Goal: Information Seeking & Learning: Understand process/instructions

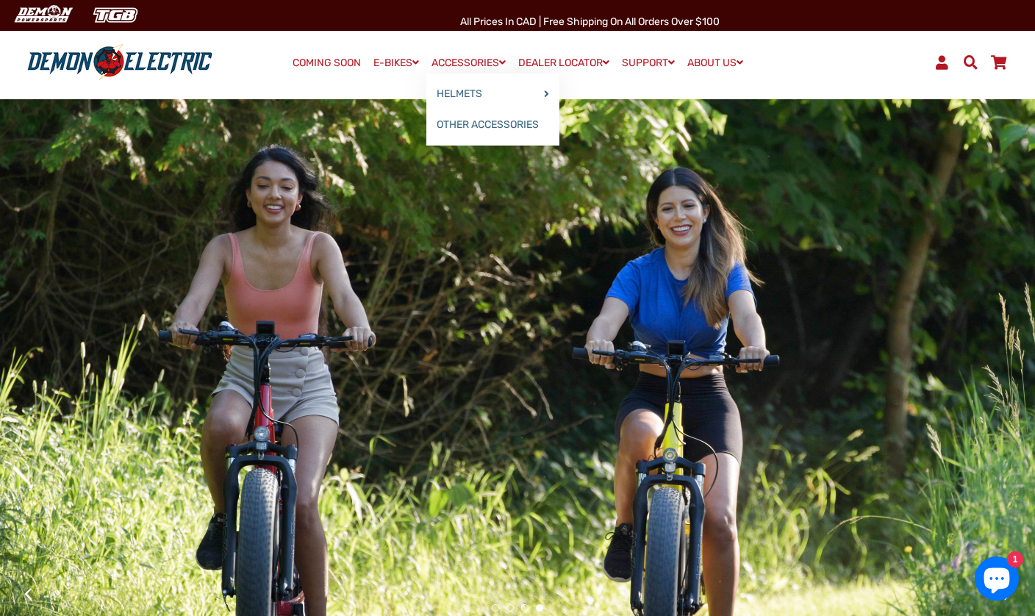
click at [476, 119] on link "OTHER ACCESSORIES" at bounding box center [492, 125] width 133 height 31
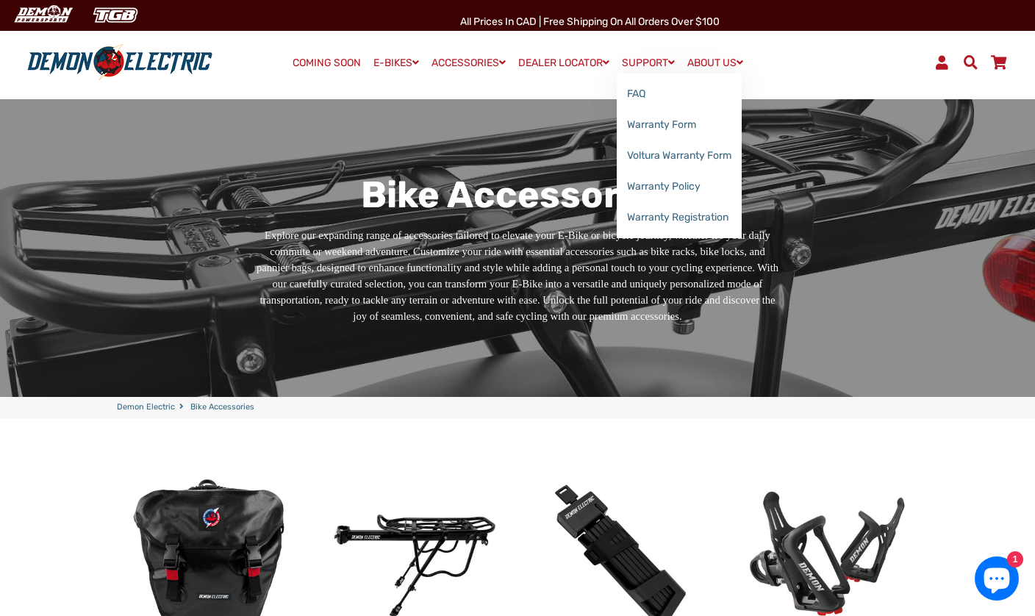
click at [637, 132] on link "Warranty Form" at bounding box center [679, 125] width 125 height 31
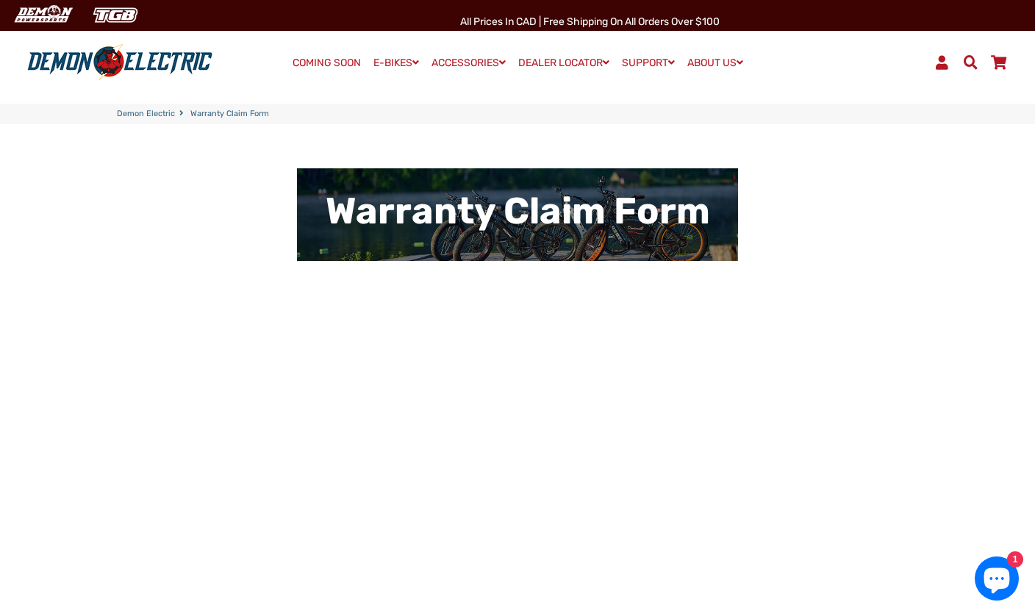
click at [659, 49] on div "Menu Account Demon Electric COMING SOON E-BIKES" at bounding box center [517, 63] width 1035 height 74
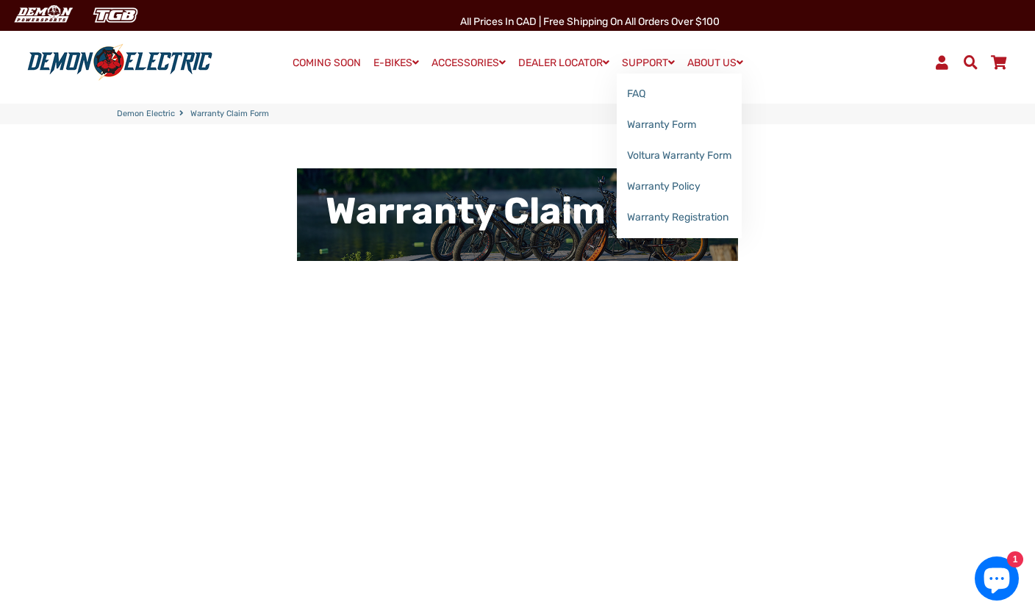
click at [720, 187] on link "Warranty Policy" at bounding box center [679, 186] width 125 height 31
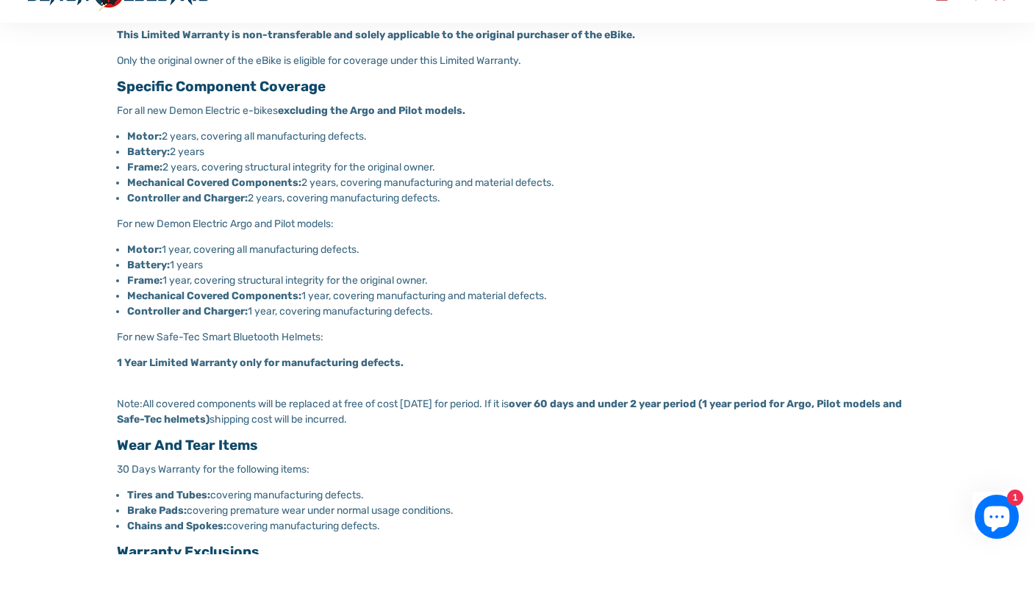
scroll to position [419, 0]
